Goal: Information Seeking & Learning: Check status

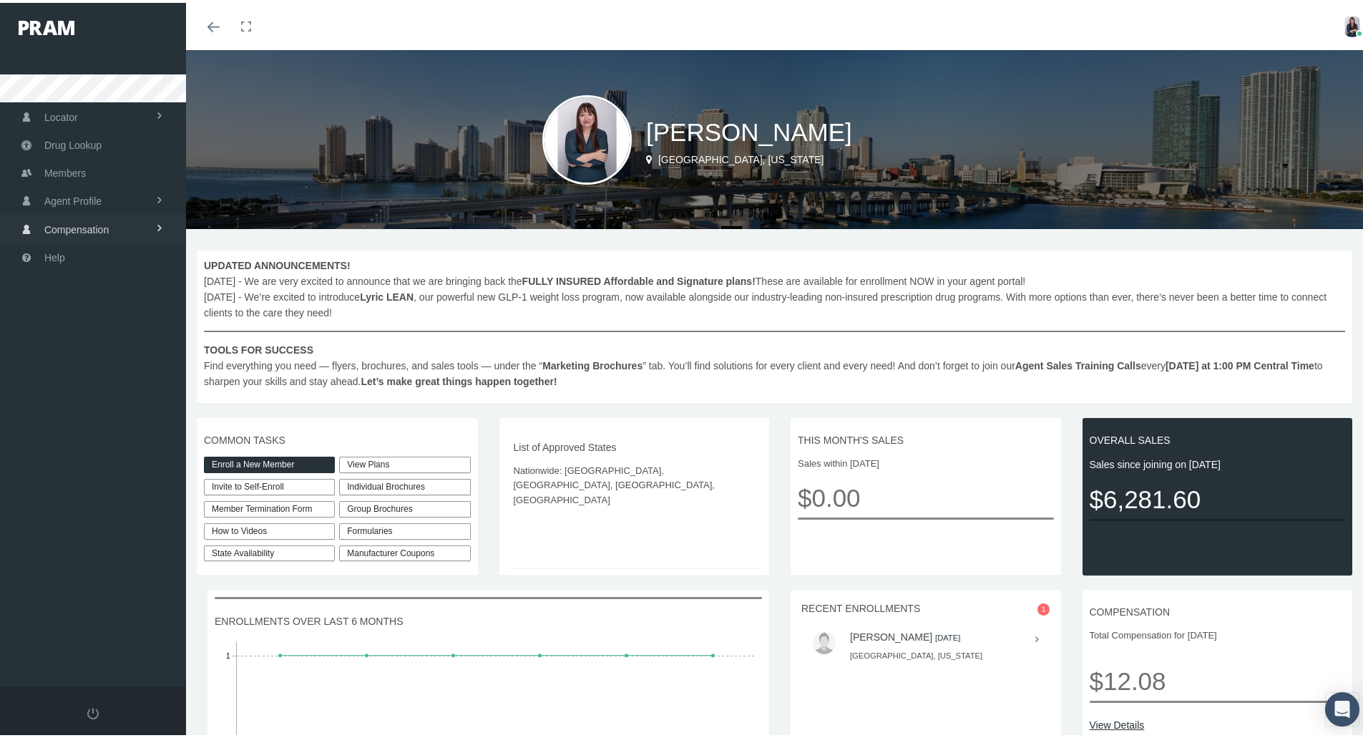
click at [77, 233] on span "Compensation" at bounding box center [76, 226] width 64 height 27
click at [81, 253] on span "Compensation Summary" at bounding box center [97, 257] width 110 height 24
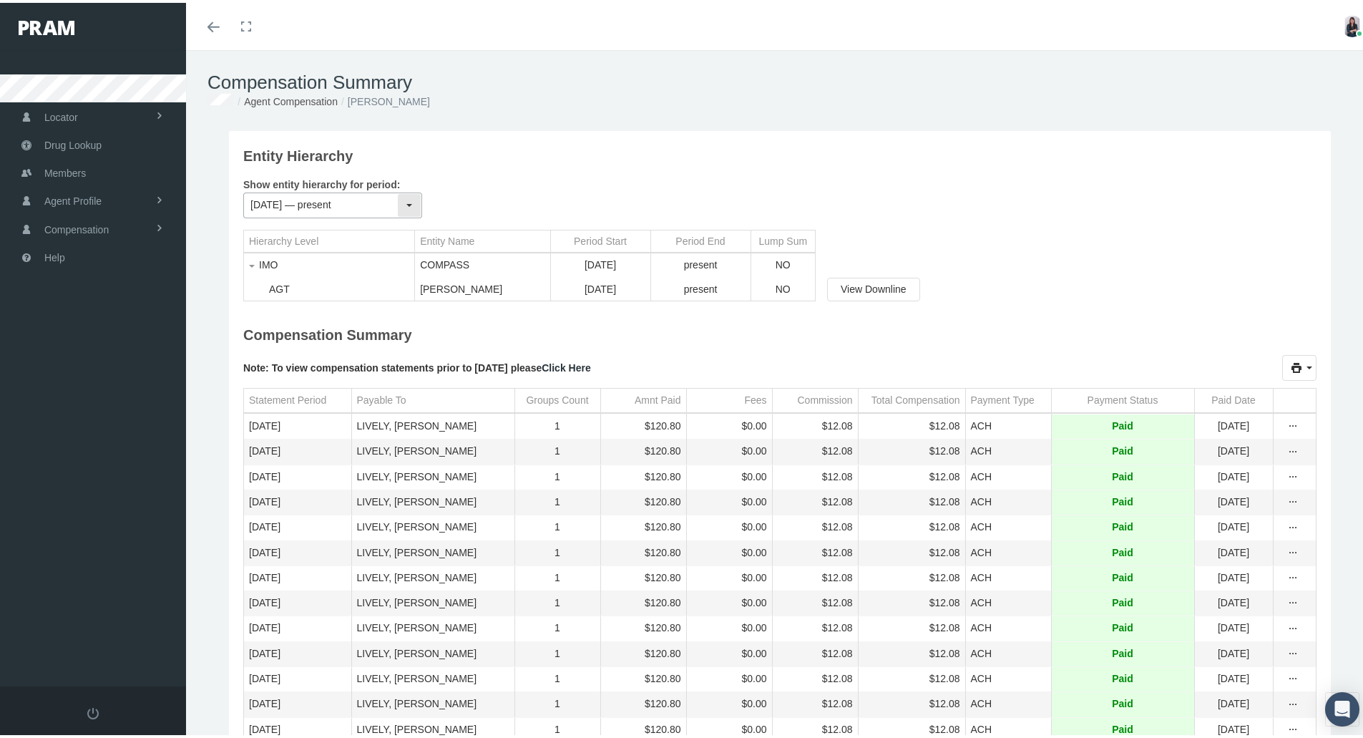
click at [320, 213] on input "April 2021 — present" at bounding box center [320, 202] width 153 height 24
